Goal: Task Accomplishment & Management: Manage account settings

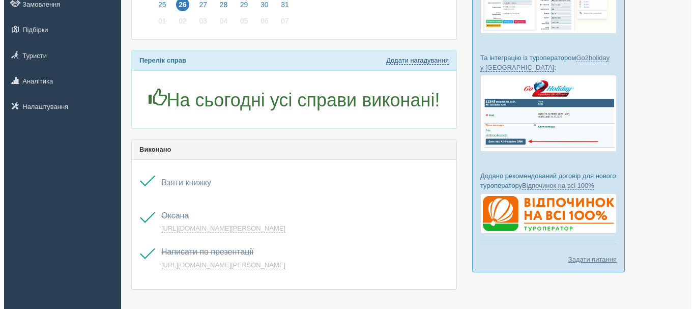
scroll to position [153, 0]
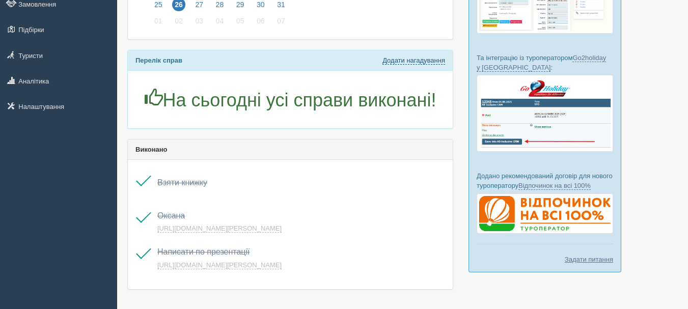
click at [416, 59] on link "Додати нагадування" at bounding box center [413, 61] width 63 height 8
select select "18"
select select "20"
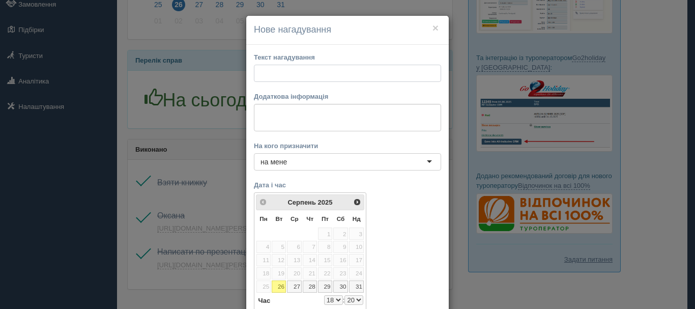
click at [323, 76] on input "text" at bounding box center [347, 73] width 187 height 17
type input "[PERSON_NAME]"
click at [335, 110] on textarea at bounding box center [347, 117] width 187 height 27
paste textarea "[URL][DOMAIN_NAME][PERSON_NAME]"
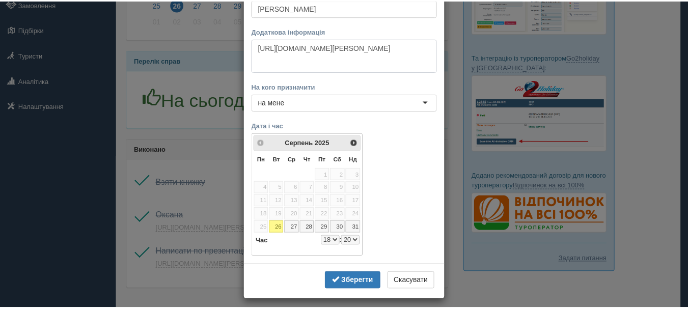
scroll to position [72, 0]
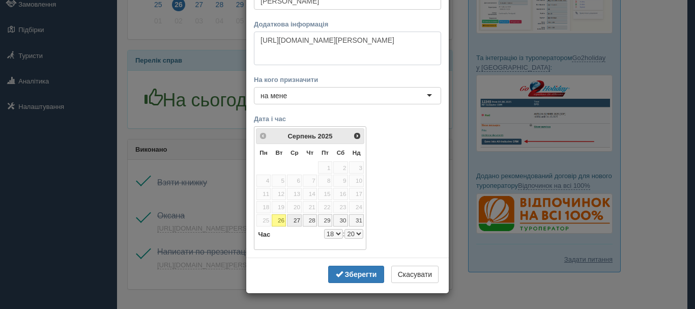
type textarea "[URL][DOMAIN_NAME][PERSON_NAME]"
click at [292, 217] on link "27" at bounding box center [294, 220] width 15 height 12
select select "18"
select select "20"
click at [337, 235] on select "0 1 2 3 4 5 6 7 8 9 10 11 12 13 14 15 16 17 18 19 20 21 22 23" at bounding box center [333, 234] width 19 height 10
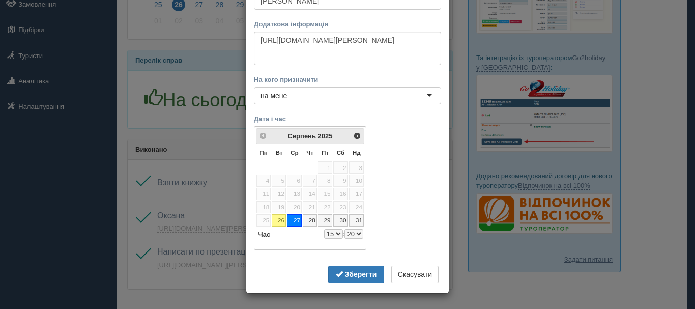
select select "15"
select select "20"
click at [336, 232] on select "0 1 2 3 4 5 6 7 8 9 10 11 12 13 14 15 16 17 18 19 20 21 22 23" at bounding box center [333, 234] width 19 height 10
select select "14"
select select "20"
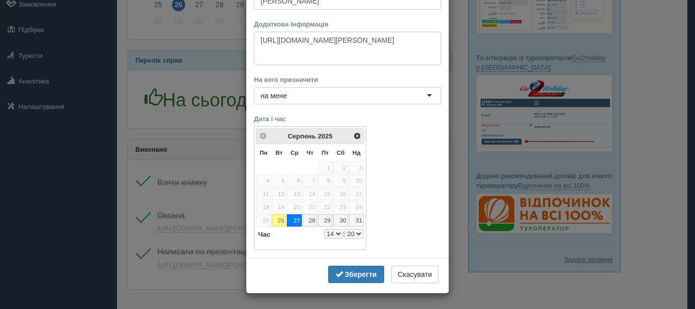
click at [351, 231] on select "00 05 10 15 20 25 30 35 40 45 50 55" at bounding box center [354, 234] width 19 height 10
select select "14"
select select "50"
click at [354, 273] on b "Зберегти" at bounding box center [361, 274] width 32 height 8
